Goal: Find specific page/section: Find specific page/section

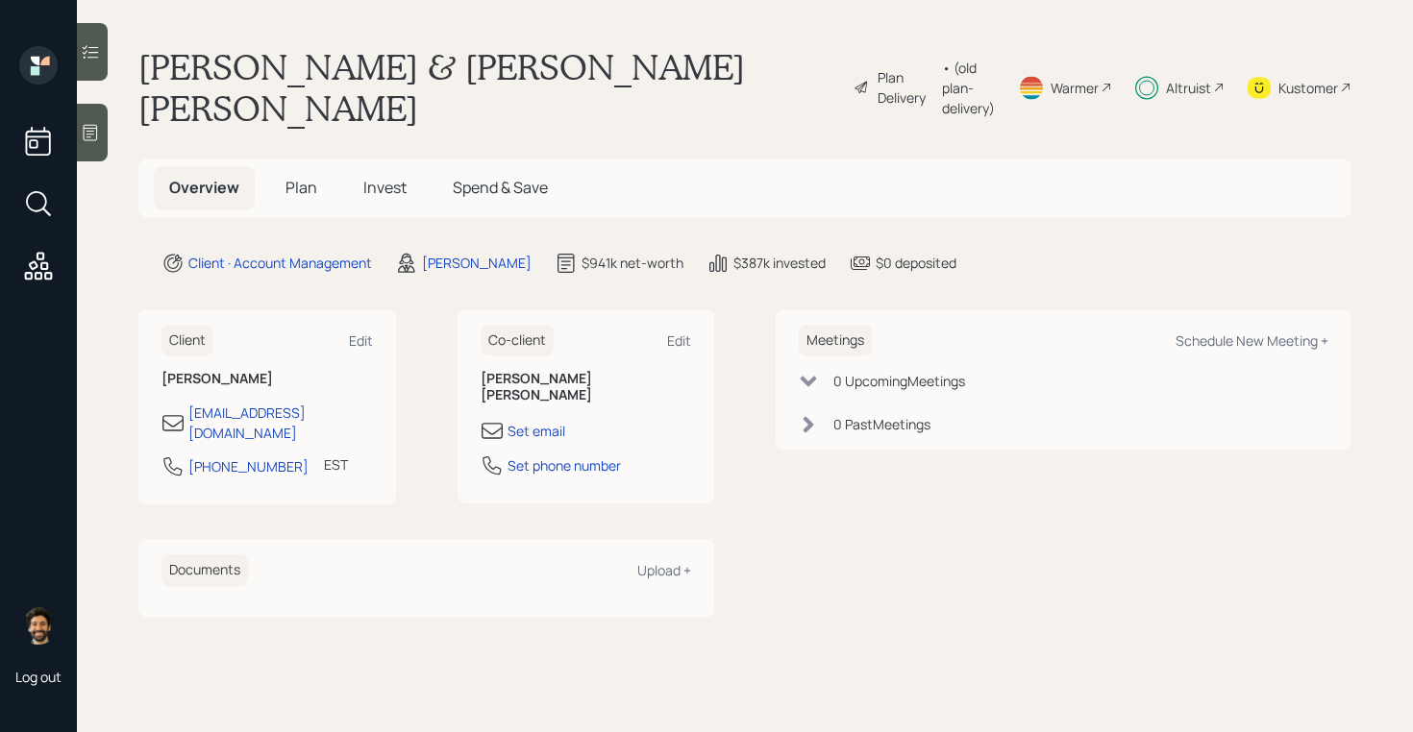
click at [313, 181] on span "Plan" at bounding box center [301, 187] width 32 height 21
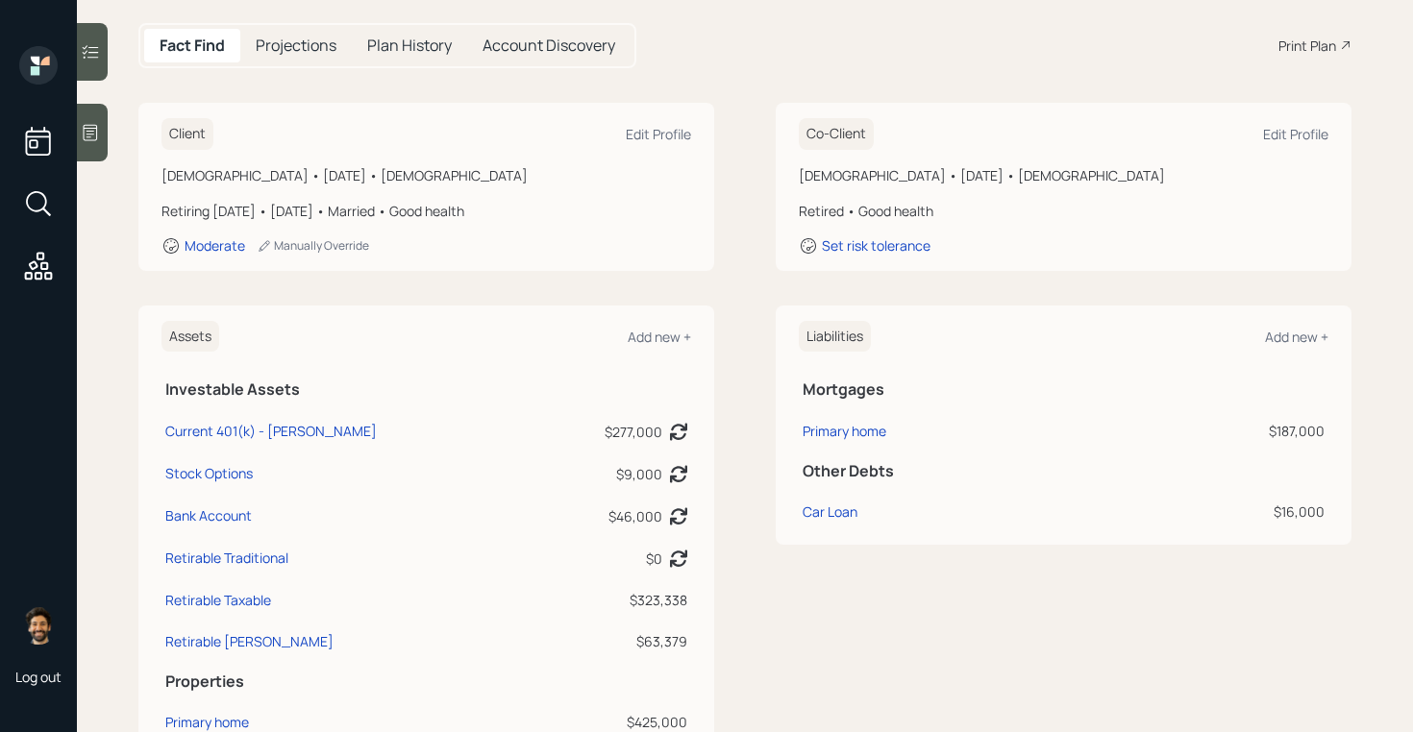
scroll to position [239, 0]
